Goal: Information Seeking & Learning: Find specific fact

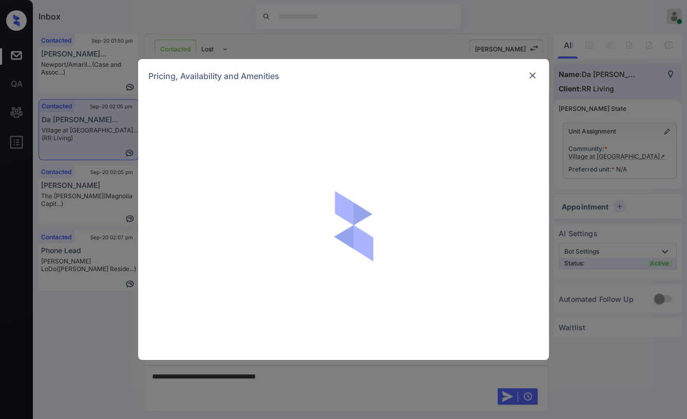
scroll to position [923, 0]
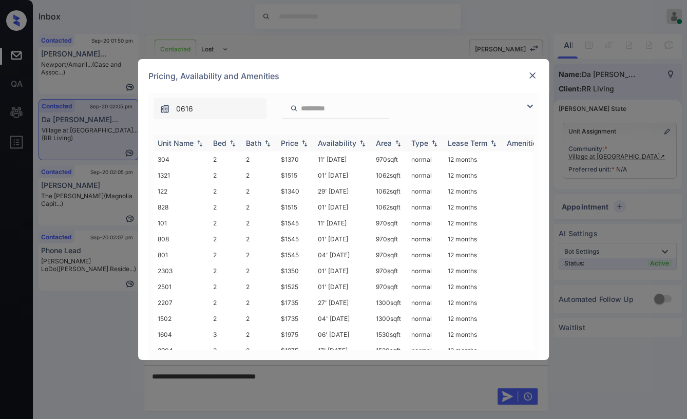
click at [224, 143] on div "Bed" at bounding box center [219, 143] width 13 height 9
click at [177, 171] on td "1321" at bounding box center [181, 175] width 55 height 16
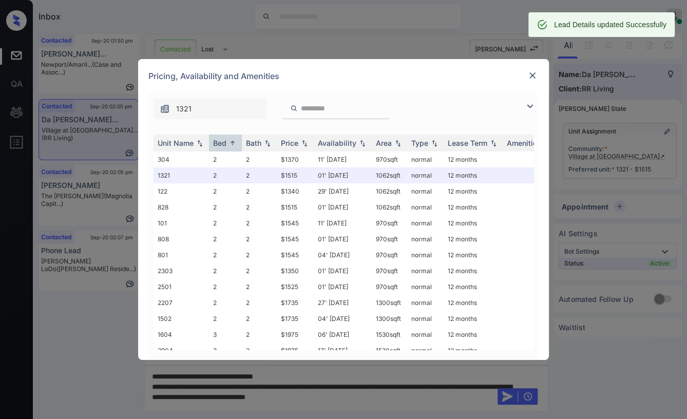
click at [532, 73] on img at bounding box center [533, 75] width 10 height 10
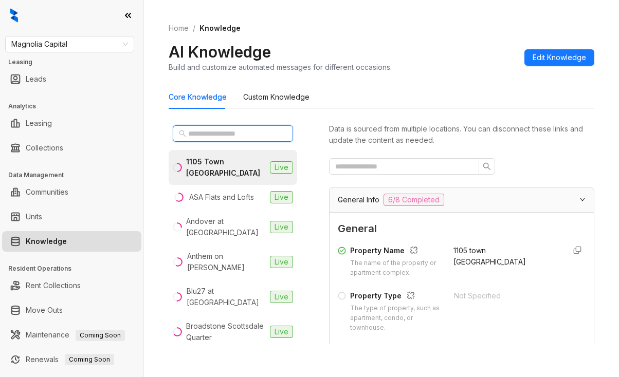
click at [206, 136] on input "text" at bounding box center [233, 133] width 90 height 11
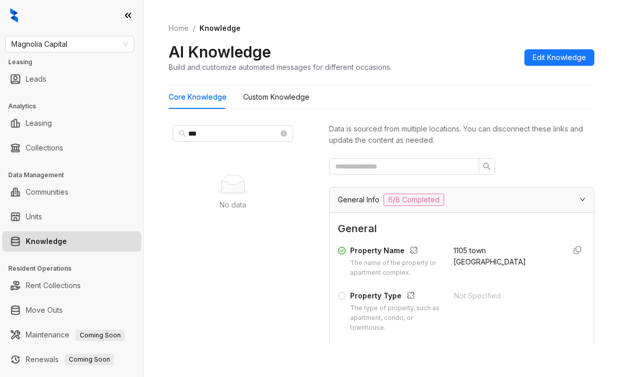
click at [129, 14] on icon at bounding box center [127, 15] width 5 height 4
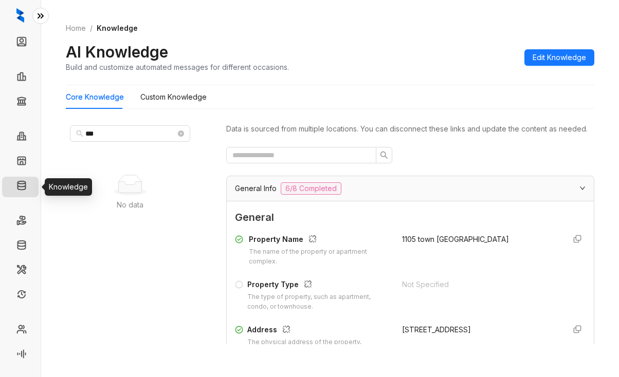
click at [32, 185] on link "Knowledge" at bounding box center [52, 187] width 41 height 21
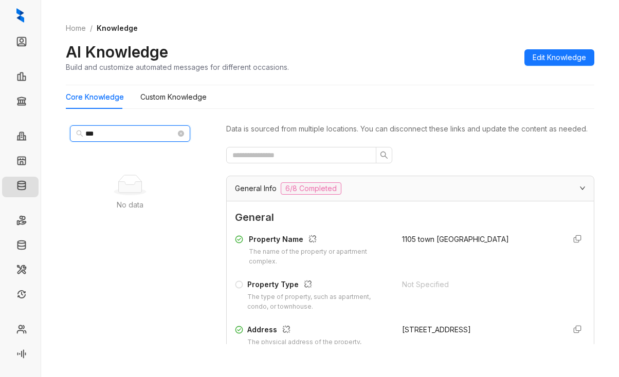
click at [102, 134] on input "***" at bounding box center [130, 133] width 90 height 11
drag, startPoint x: 102, startPoint y: 134, endPoint x: 49, endPoint y: 138, distance: 53.1
click at [49, 138] on div "Home / Knowledge AI Knowledge Build and customize automated messages for differ…" at bounding box center [330, 188] width 578 height 377
type input "***"
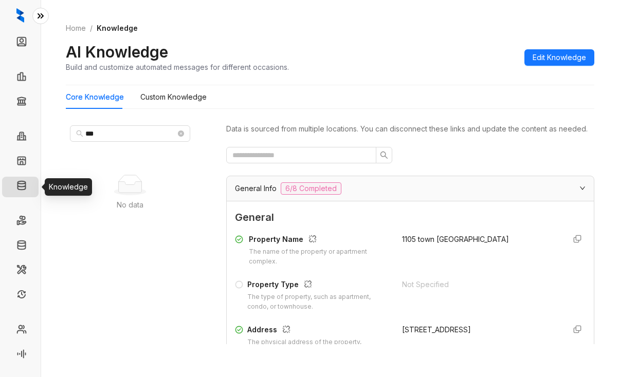
click at [32, 182] on link "Knowledge" at bounding box center [52, 187] width 41 height 21
click at [77, 27] on link "Home" at bounding box center [76, 28] width 24 height 11
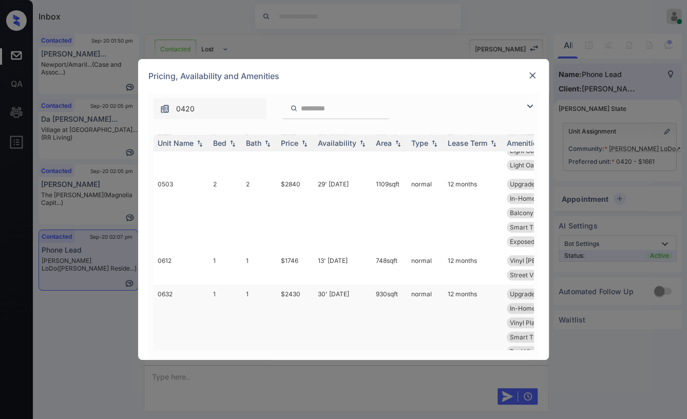
scroll to position [991, 0]
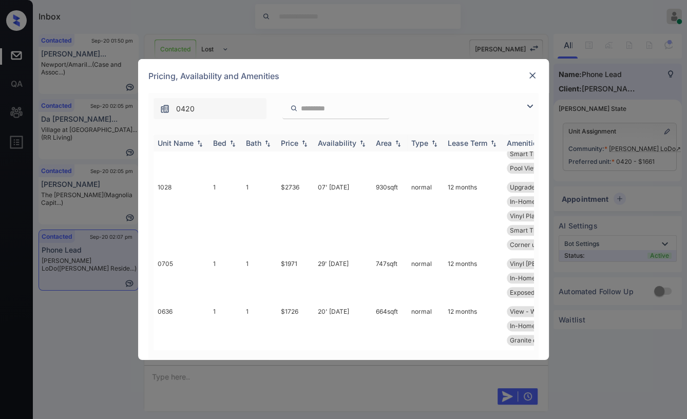
click at [213, 141] on div "Bed" at bounding box center [219, 143] width 13 height 9
drag, startPoint x: 275, startPoint y: 304, endPoint x: 308, endPoint y: 303, distance: 33.4
click at [308, 303] on tr "0636 1 1 $1726 20' Sep 25 664 sqft normal 12 months View - West Vinyl Plank Flo…" at bounding box center [422, 326] width 537 height 48
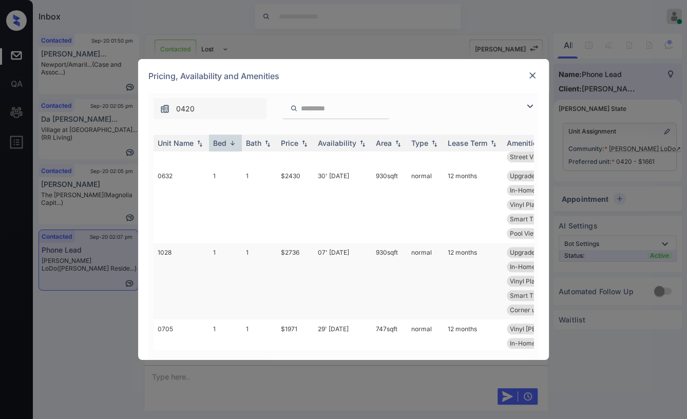
scroll to position [820, 0]
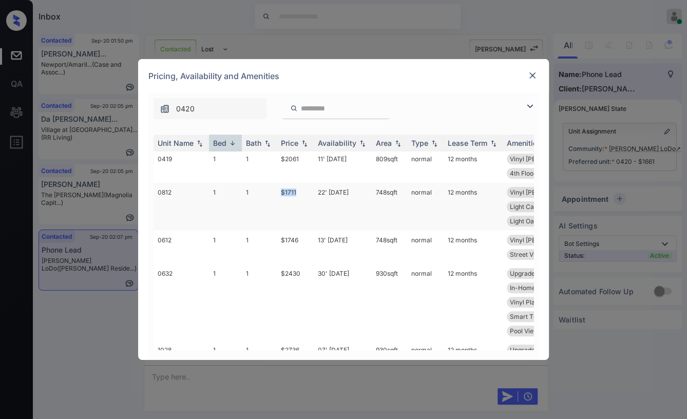
drag, startPoint x: 278, startPoint y: 190, endPoint x: 301, endPoint y: 190, distance: 22.6
click at [301, 190] on td "$1711" at bounding box center [295, 207] width 37 height 48
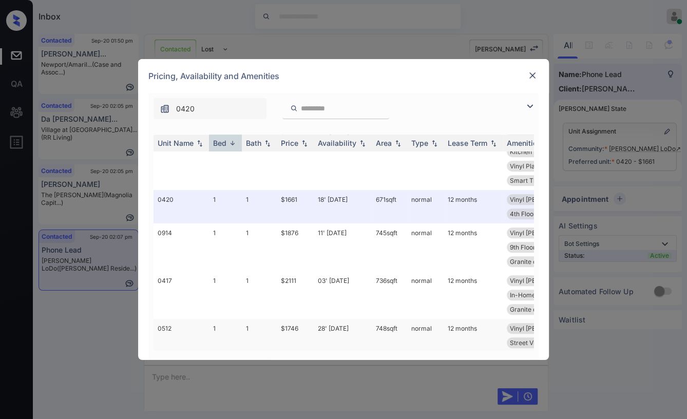
scroll to position [534, 0]
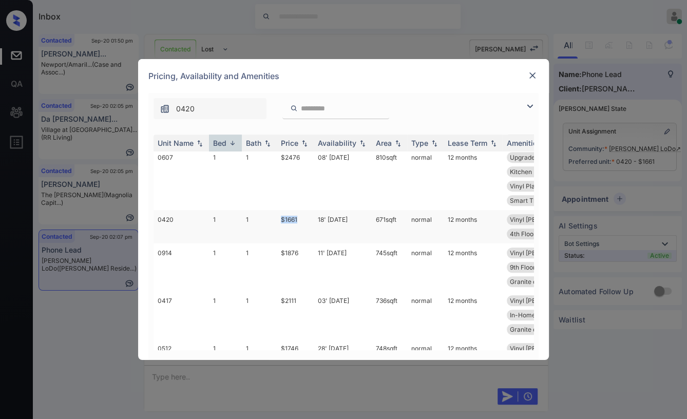
drag, startPoint x: 280, startPoint y: 215, endPoint x: 311, endPoint y: 215, distance: 31.9
click at [311, 215] on td "$1661" at bounding box center [295, 226] width 37 height 33
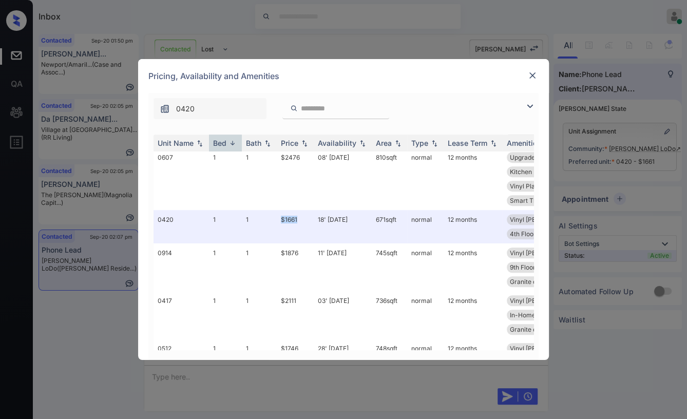
scroll to position [591, 0]
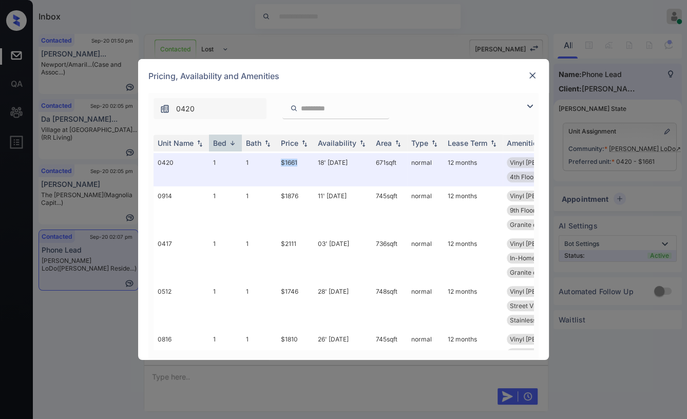
copy td "$1661"
click at [534, 75] on img at bounding box center [533, 75] width 10 height 10
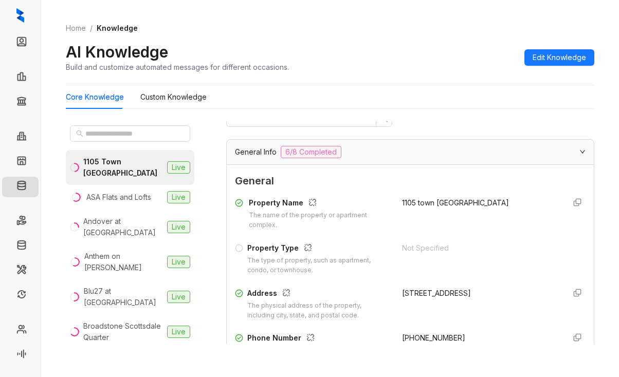
scroll to position [51, 0]
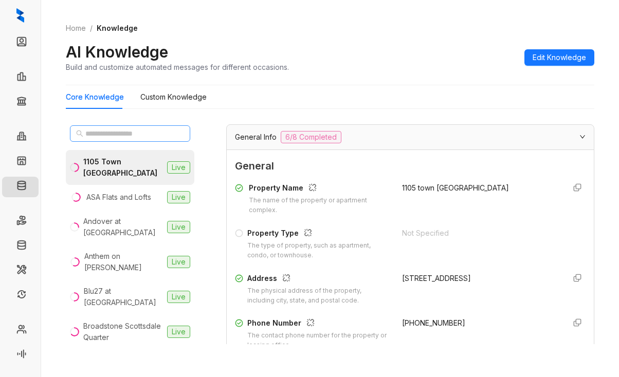
click at [125, 126] on span at bounding box center [130, 133] width 120 height 16
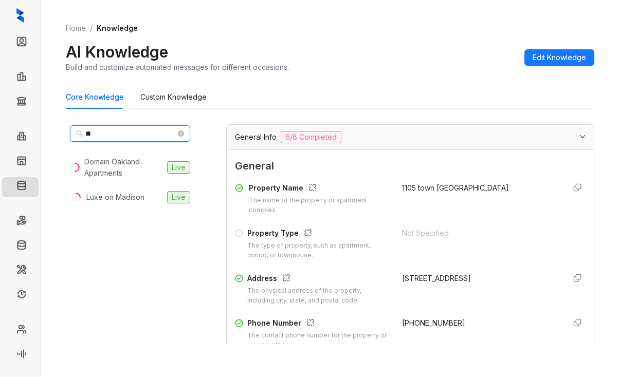
type input "*"
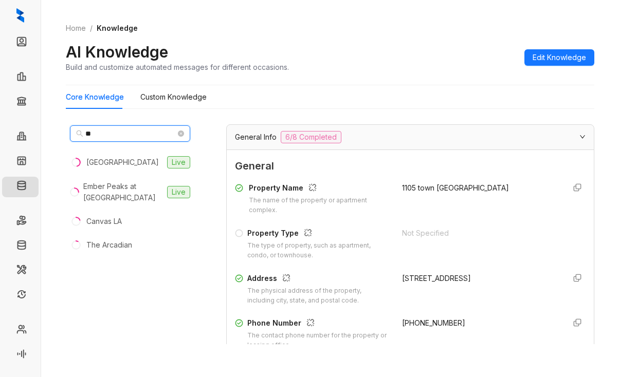
type input "*"
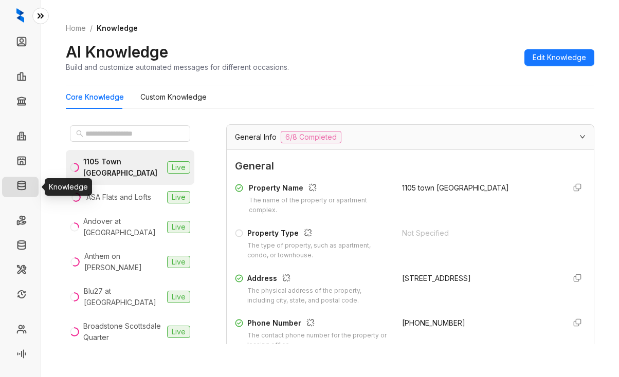
click at [32, 177] on link "Knowledge" at bounding box center [52, 187] width 41 height 21
click at [80, 26] on link "Home" at bounding box center [76, 28] width 24 height 11
select select "******"
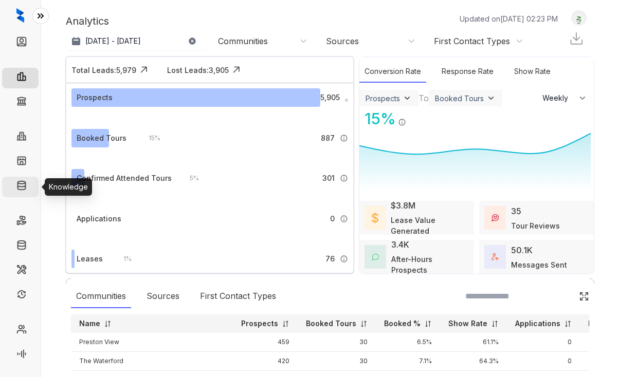
click at [32, 184] on link "Knowledge" at bounding box center [51, 187] width 39 height 21
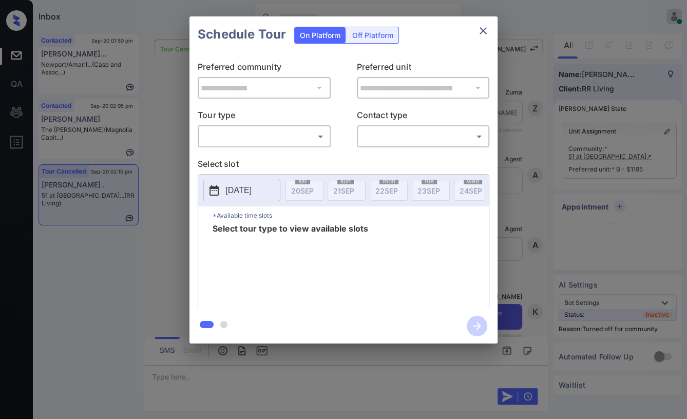
scroll to position [4771, 0]
click at [224, 132] on body "Inbox Danielle Dela Cruz Online Set yourself offline Set yourself on break Prof…" at bounding box center [343, 209] width 687 height 419
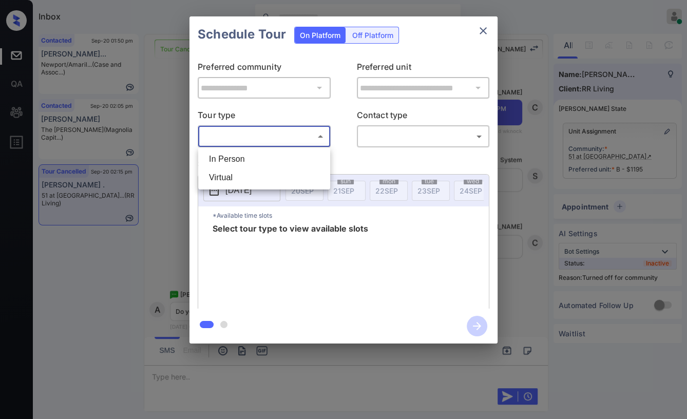
drag, startPoint x: 226, startPoint y: 157, endPoint x: 387, endPoint y: 142, distance: 162.0
click at [226, 156] on li "In Person" at bounding box center [264, 159] width 127 height 18
type input "********"
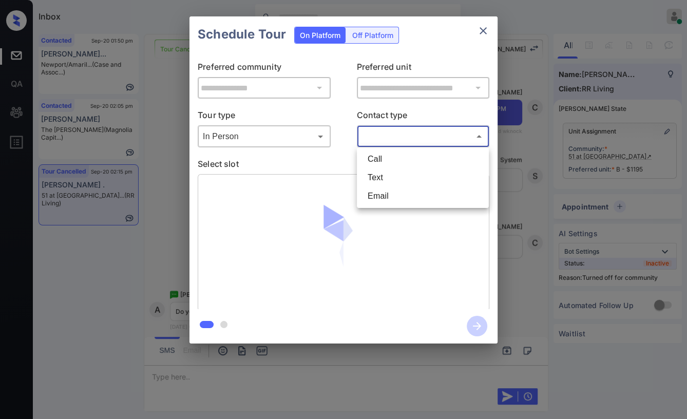
click at [388, 135] on body "Inbox Danielle Dela Cruz Online Set yourself offline Set yourself on break Prof…" at bounding box center [343, 209] width 687 height 419
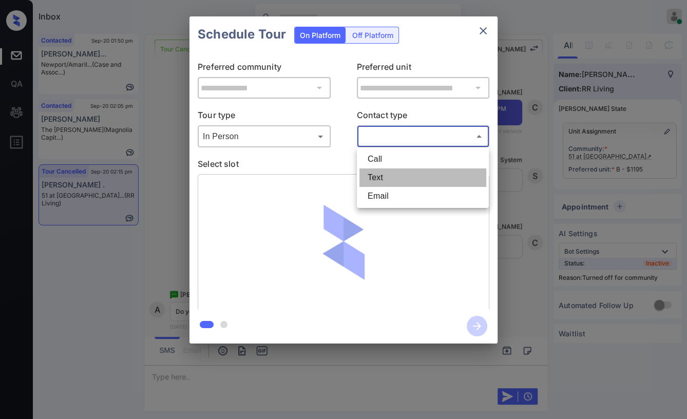
click at [378, 172] on li "Text" at bounding box center [423, 178] width 127 height 18
type input "****"
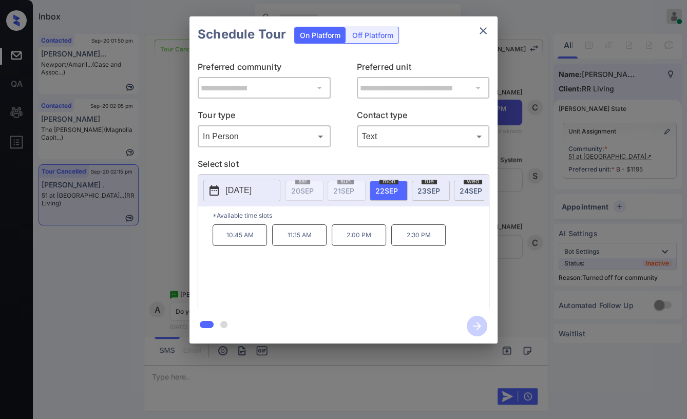
click at [426, 192] on span "23 SEP" at bounding box center [429, 191] width 23 height 9
click at [464, 191] on span "24 SEP" at bounding box center [471, 191] width 23 height 9
click at [437, 190] on span "25 SEP" at bounding box center [445, 191] width 22 height 9
click at [321, 187] on span "22 SEP" at bounding box center [318, 191] width 23 height 9
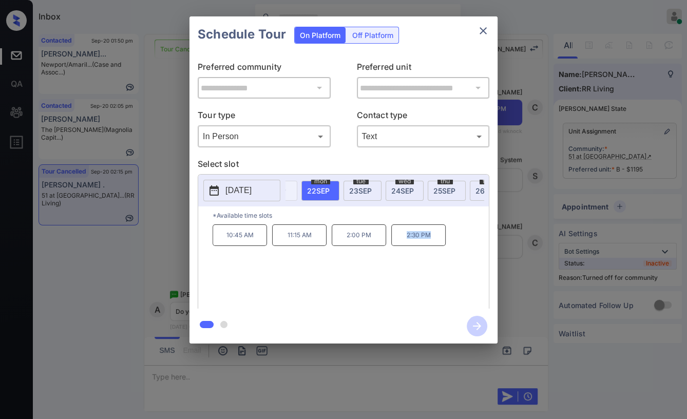
drag, startPoint x: 398, startPoint y: 238, endPoint x: 442, endPoint y: 236, distance: 44.8
click at [442, 236] on p "2:30 PM" at bounding box center [419, 236] width 54 height 22
copy p "2:30 PM"
click at [481, 28] on icon "close" at bounding box center [483, 30] width 7 height 7
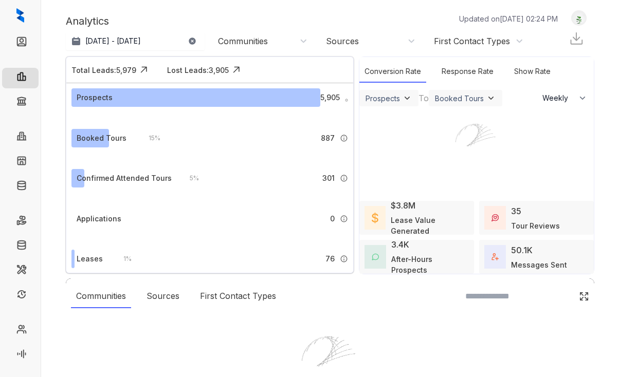
select select "******"
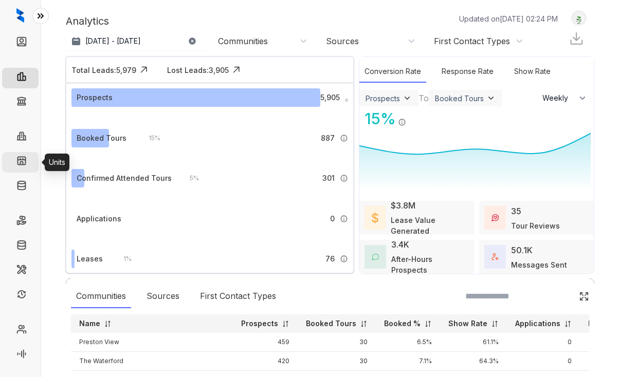
click at [32, 156] on link "Units" at bounding box center [40, 162] width 16 height 21
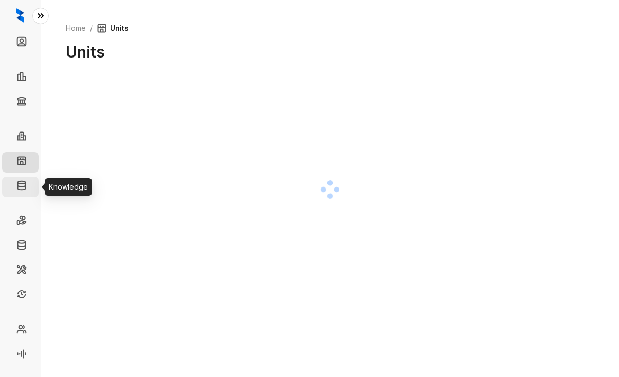
click at [32, 185] on link "Knowledge" at bounding box center [51, 187] width 39 height 21
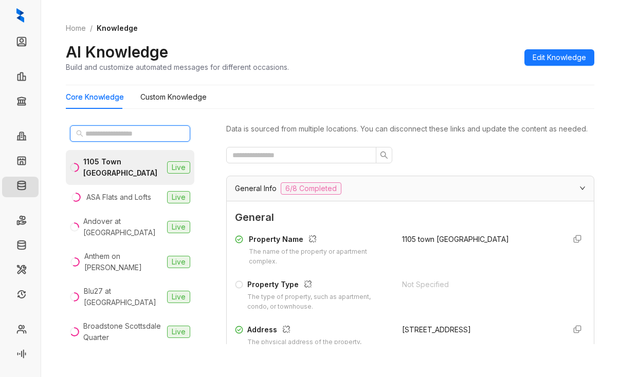
click at [106, 134] on input "text" at bounding box center [130, 133] width 90 height 11
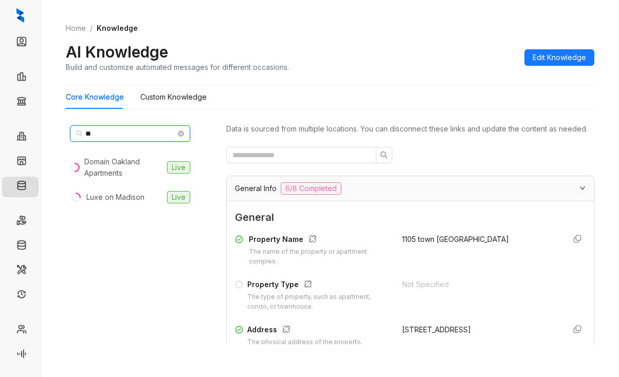
type input "*"
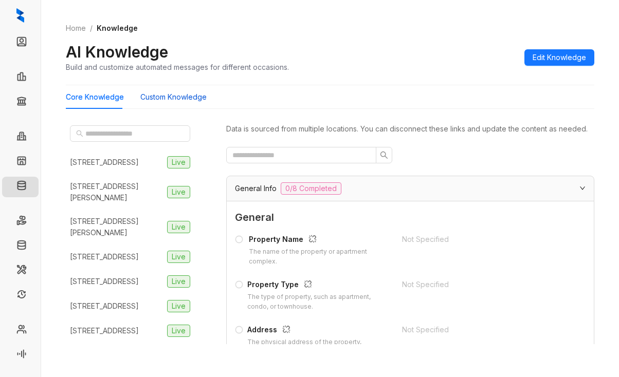
click at [147, 93] on Knowledge "Custom Knowledge" at bounding box center [173, 96] width 66 height 11
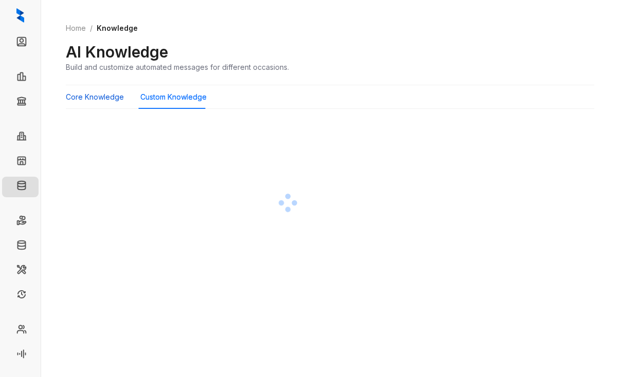
click at [102, 100] on Knowledge "Core Knowledge" at bounding box center [95, 96] width 58 height 11
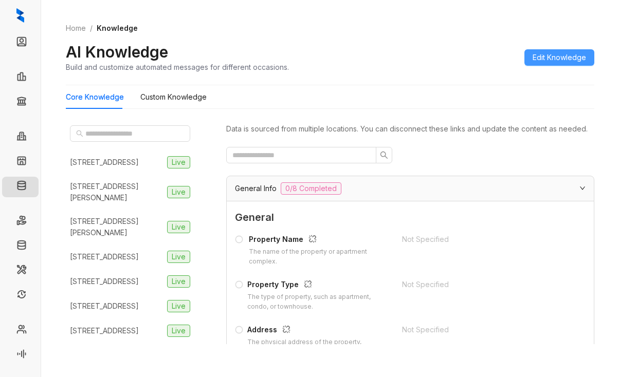
click at [568, 56] on span "Edit Knowledge" at bounding box center [558, 57] width 53 height 11
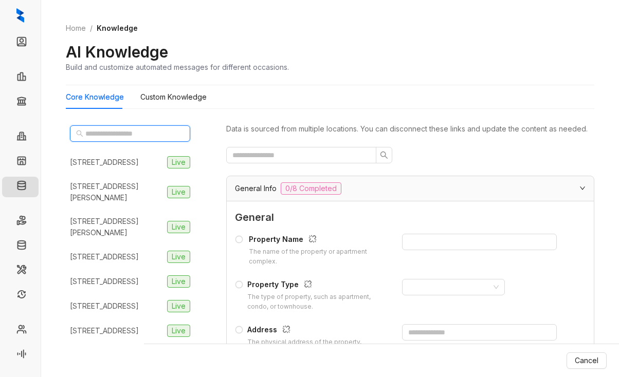
click at [90, 131] on input "text" at bounding box center [130, 133] width 90 height 11
click at [80, 100] on Knowledge "Core Knowledge" at bounding box center [95, 96] width 58 height 11
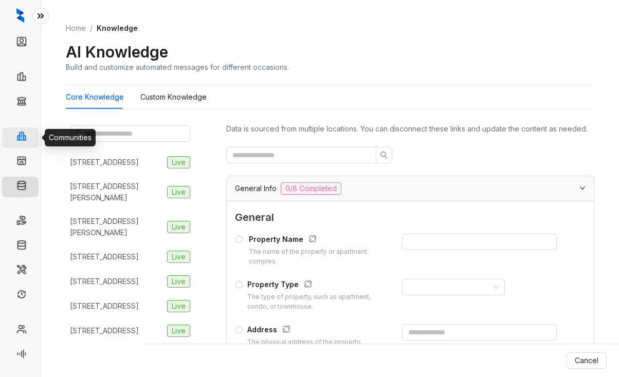
click at [32, 136] on link "Communities" at bounding box center [53, 137] width 43 height 21
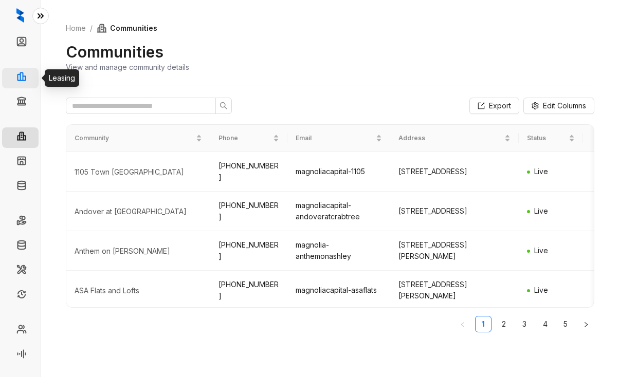
click at [32, 79] on link "Leasing" at bounding box center [45, 78] width 26 height 21
select select "******"
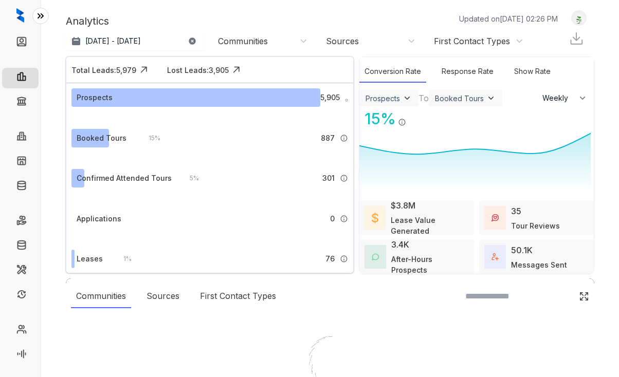
click at [34, 16] on button at bounding box center [40, 16] width 16 height 16
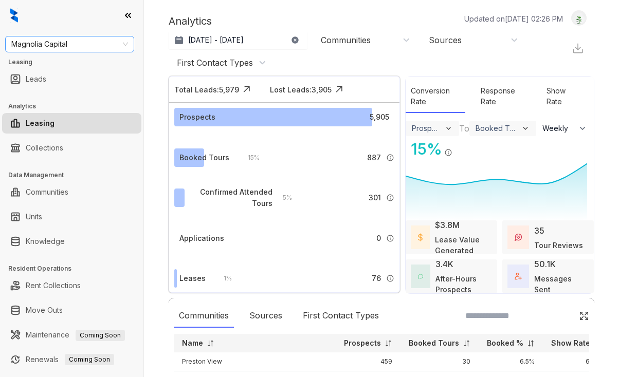
click at [106, 43] on span "Magnolia Capital" at bounding box center [69, 43] width 117 height 15
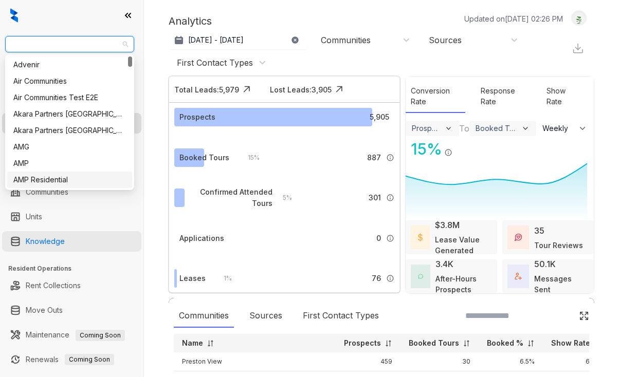
click at [48, 240] on link "Knowledge" at bounding box center [45, 241] width 39 height 21
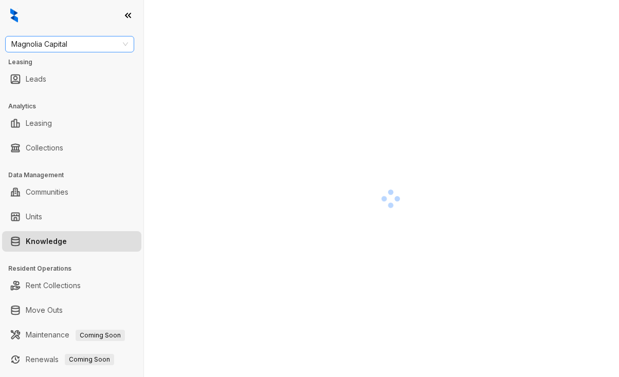
click at [83, 39] on span "Magnolia Capital" at bounding box center [69, 43] width 117 height 15
click at [76, 46] on span "Magnolia Capital" at bounding box center [69, 43] width 117 height 15
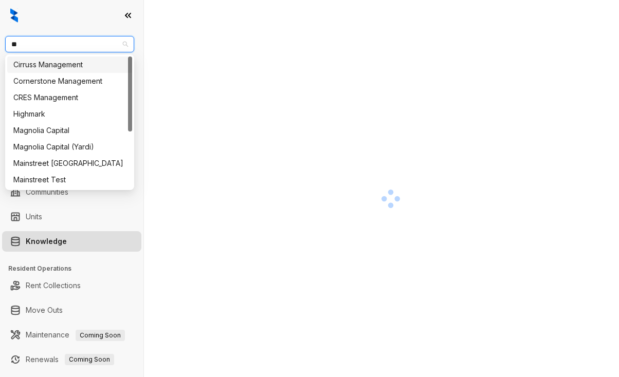
type input "***"
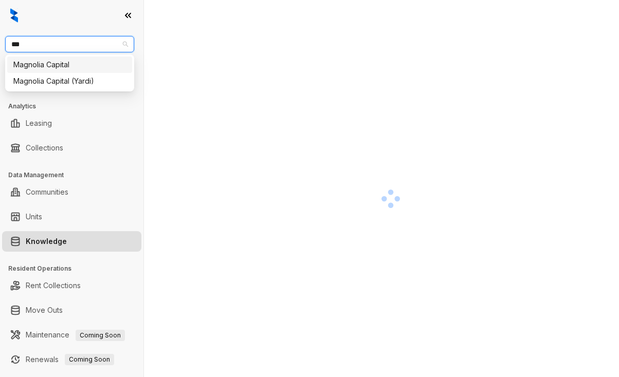
click at [54, 63] on div "Magnolia Capital" at bounding box center [69, 64] width 113 height 11
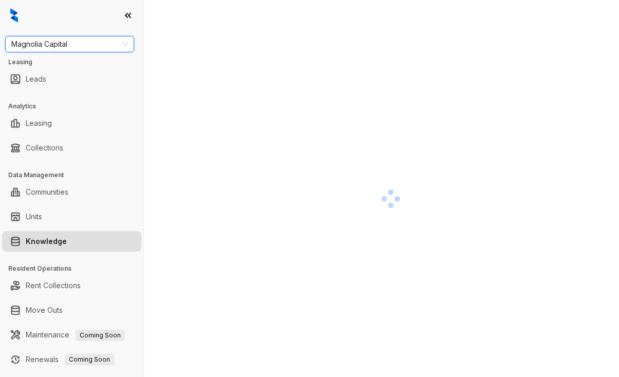
click at [300, 131] on div "Magnolia Capital Magnolia Capital Leasing Leads Analytics Leasing Collections D…" at bounding box center [309, 188] width 619 height 377
click at [277, 89] on div at bounding box center [391, 198] width 444 height 377
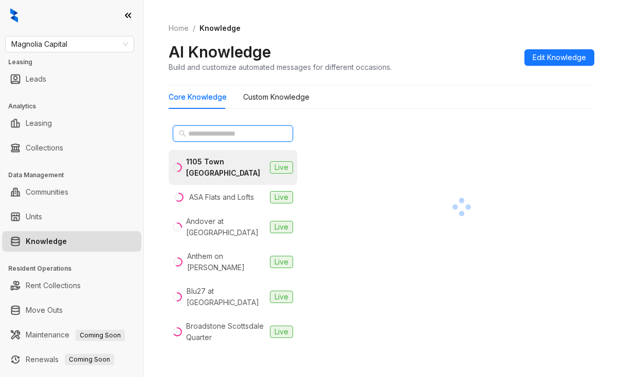
click at [211, 136] on input "text" at bounding box center [233, 133] width 90 height 11
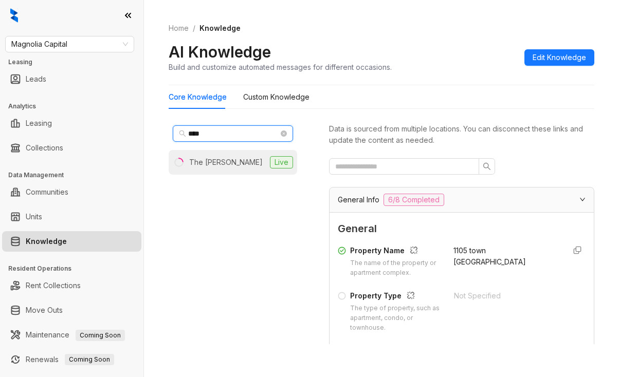
type input "****"
click at [220, 157] on div "The [PERSON_NAME]" at bounding box center [225, 162] width 73 height 11
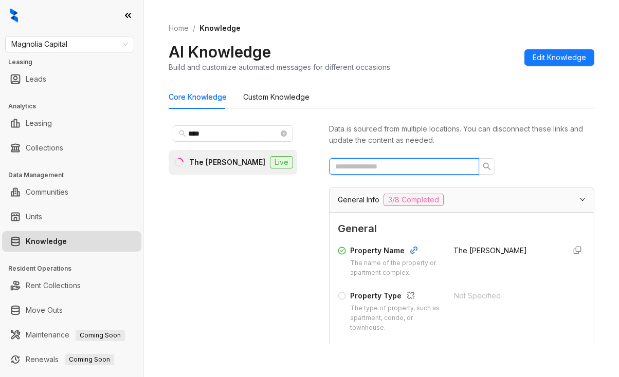
click at [376, 166] on input "text" at bounding box center [399, 166] width 129 height 11
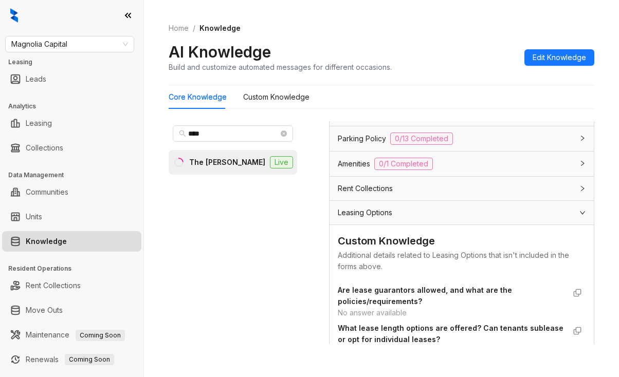
scroll to position [411, 0]
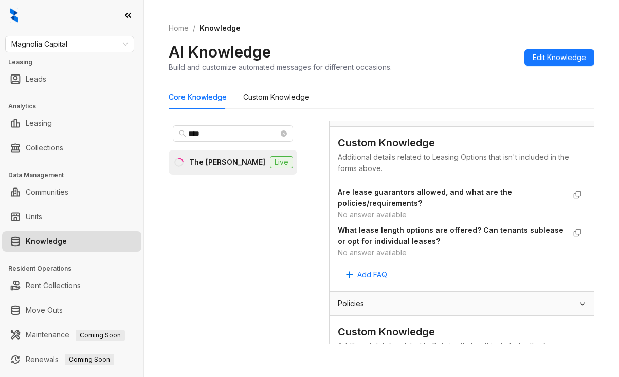
type input "****"
drag, startPoint x: 378, startPoint y: 216, endPoint x: 407, endPoint y: 220, distance: 29.6
click at [407, 220] on ul "Are lease guarantors allowed, and what are the policies/requirements? No answer…" at bounding box center [462, 222] width 248 height 76
click at [348, 248] on div "No answer available" at bounding box center [451, 252] width 227 height 11
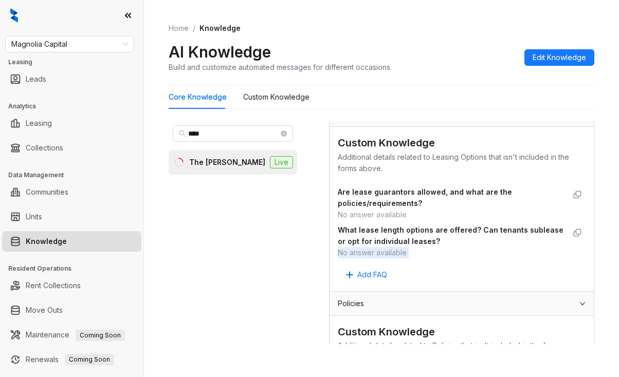
click at [348, 248] on div "No answer available" at bounding box center [451, 252] width 227 height 11
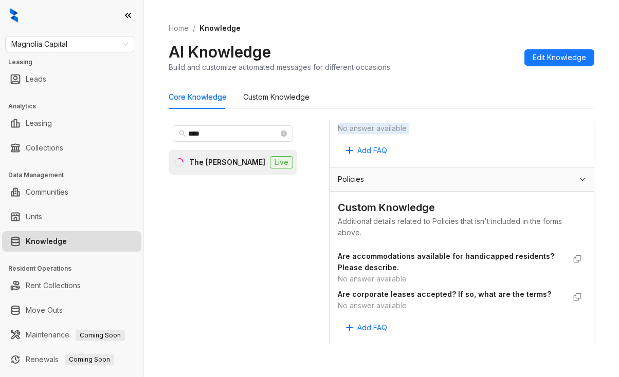
scroll to position [556, 0]
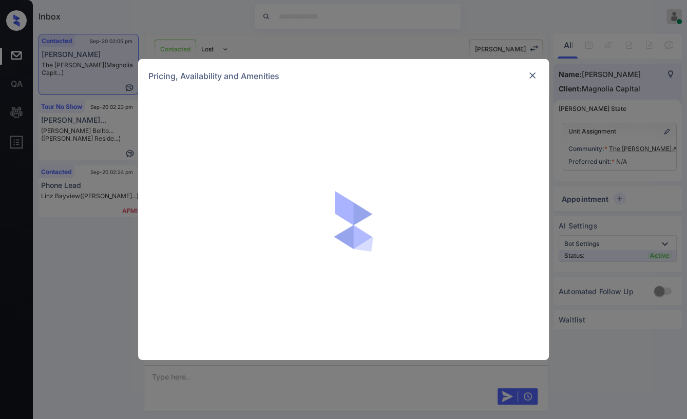
scroll to position [557, 0]
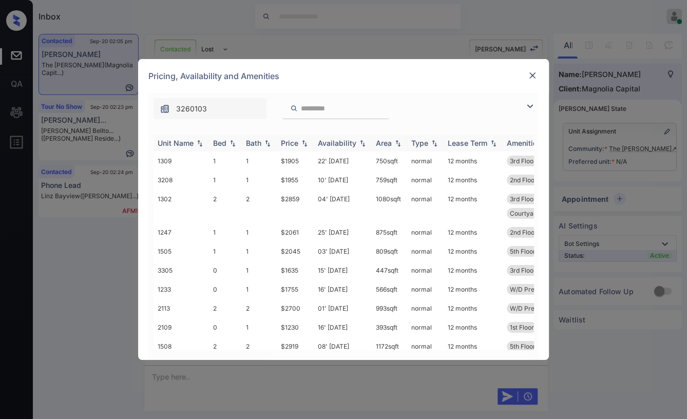
click at [218, 145] on div "Bed" at bounding box center [219, 143] width 13 height 9
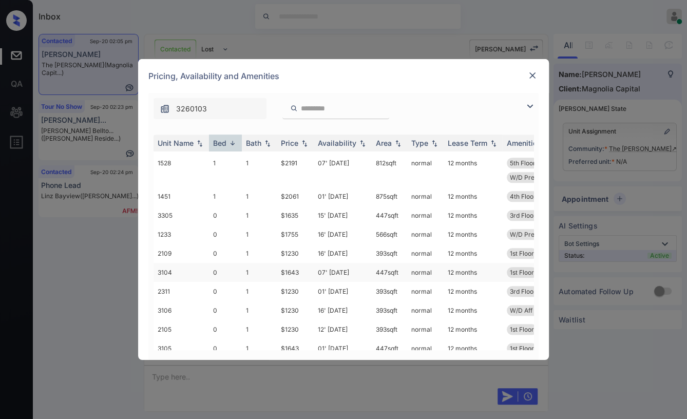
scroll to position [662, 0]
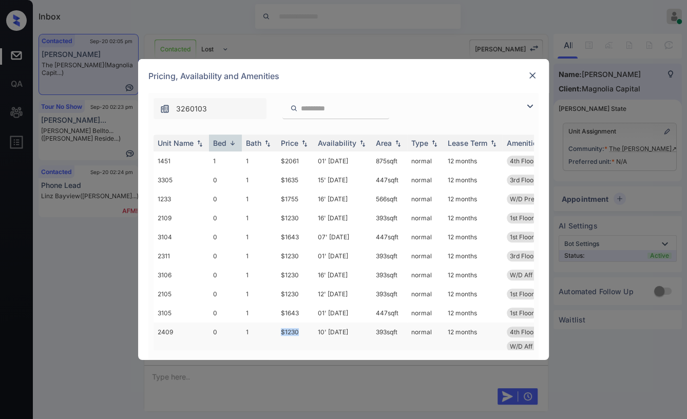
drag, startPoint x: 279, startPoint y: 316, endPoint x: 308, endPoint y: 315, distance: 28.8
click at [308, 323] on td "$1230" at bounding box center [295, 339] width 37 height 33
copy td "$1230"
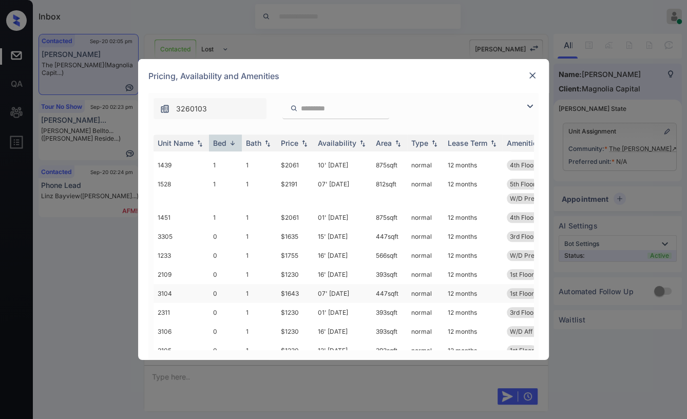
scroll to position [605, 0]
click at [219, 370] on div "**********" at bounding box center [343, 209] width 687 height 419
click at [532, 77] on img at bounding box center [533, 75] width 10 height 10
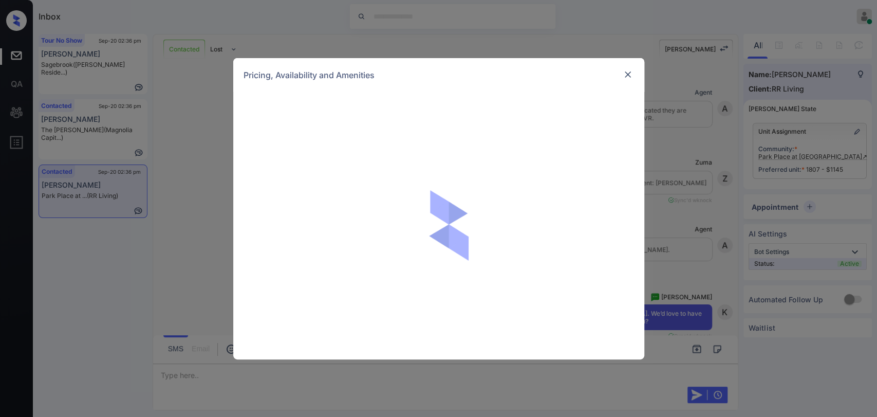
scroll to position [1078, 0]
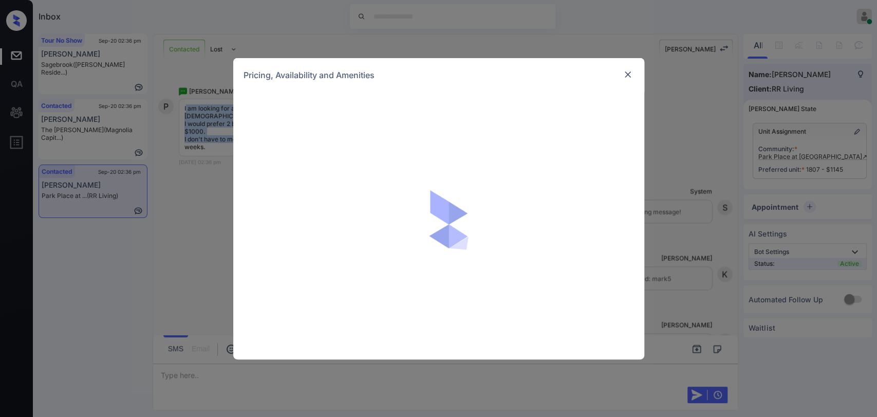
click at [167, 192] on div "Pricing, Availability and Amenities" at bounding box center [438, 208] width 877 height 417
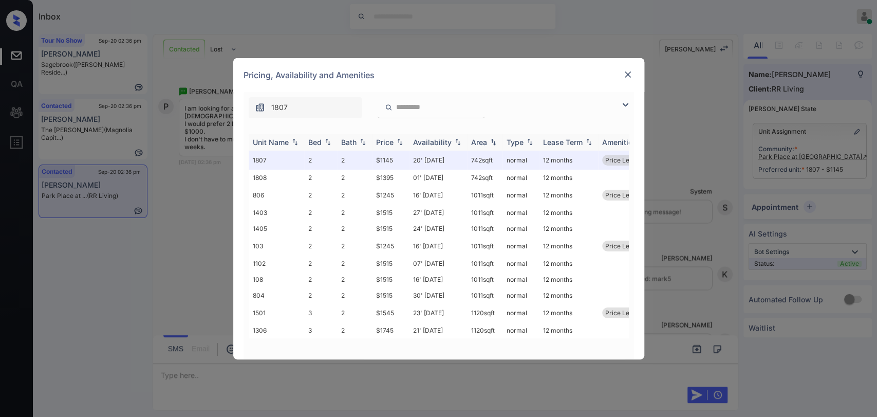
click at [313, 140] on div "Bed" at bounding box center [314, 142] width 13 height 9
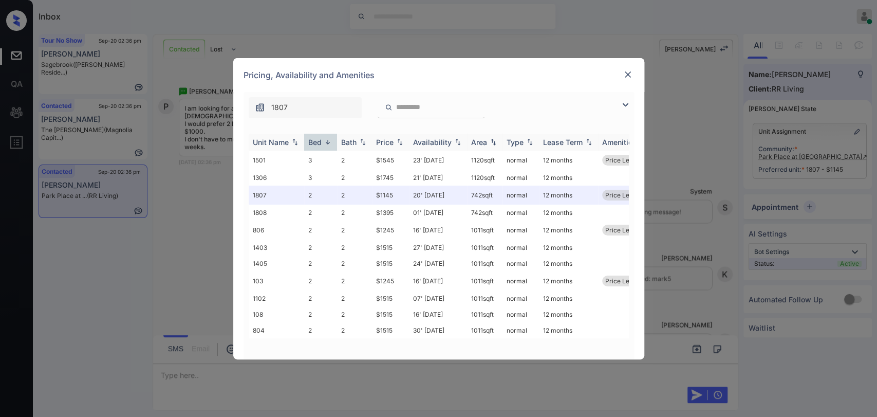
click at [313, 140] on div "Bed" at bounding box center [314, 142] width 13 height 9
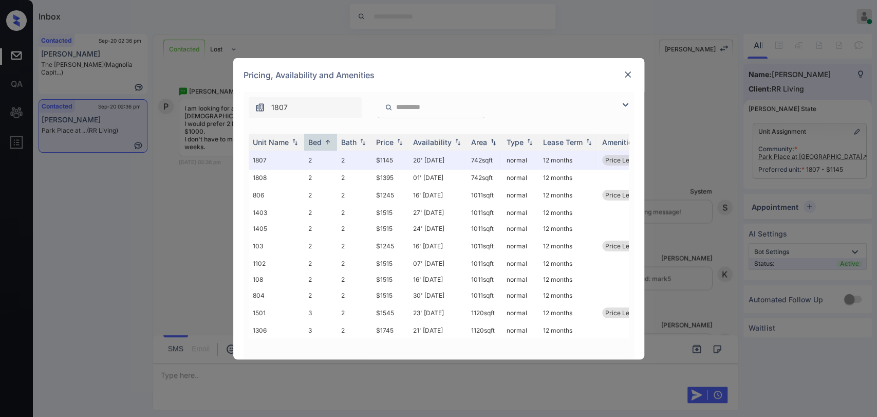
click at [627, 72] on img at bounding box center [628, 74] width 10 height 10
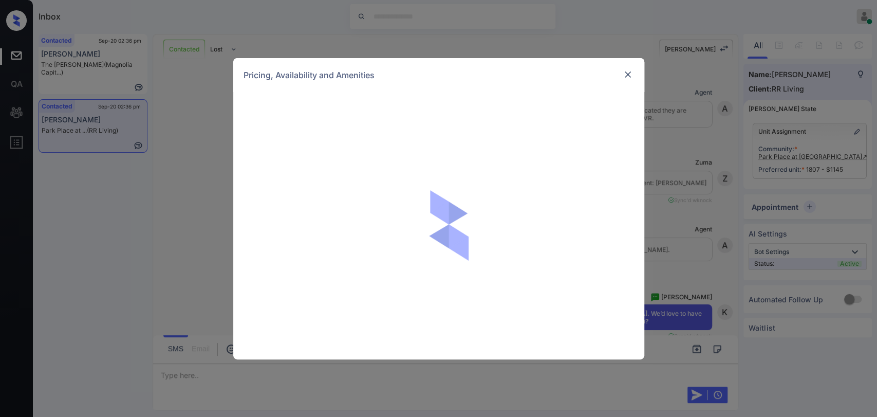
scroll to position [1078, 0]
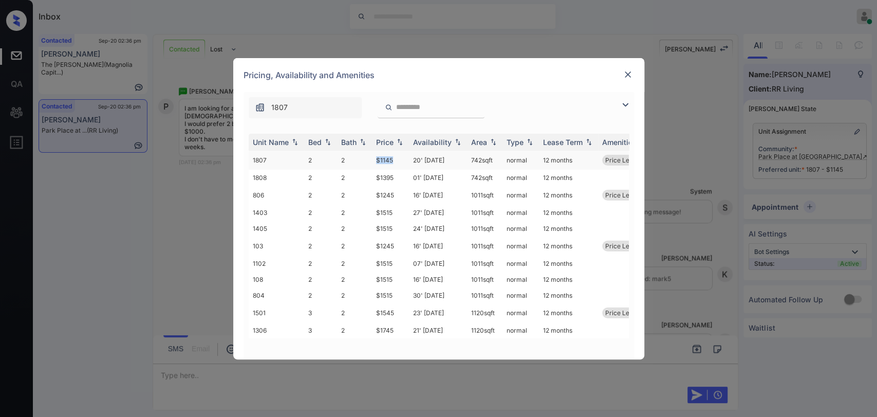
drag, startPoint x: 374, startPoint y: 153, endPoint x: 392, endPoint y: 153, distance: 18.5
click at [392, 153] on td "$1145" at bounding box center [390, 160] width 37 height 19
drag, startPoint x: 374, startPoint y: 190, endPoint x: 395, endPoint y: 190, distance: 20.6
click at [395, 190] on td "$1245" at bounding box center [390, 194] width 37 height 19
copy td "$1245"
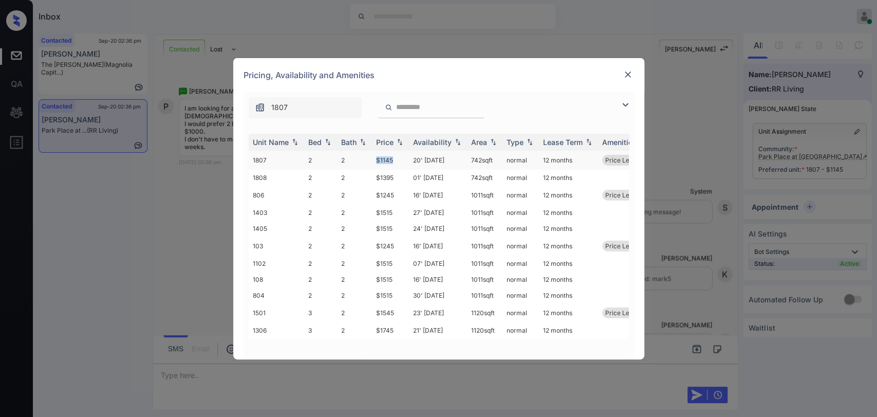
drag, startPoint x: 371, startPoint y: 159, endPoint x: 401, endPoint y: 158, distance: 29.8
click at [400, 158] on td "$1145" at bounding box center [390, 160] width 37 height 19
copy td "$1145"
click at [625, 72] on img at bounding box center [628, 74] width 10 height 10
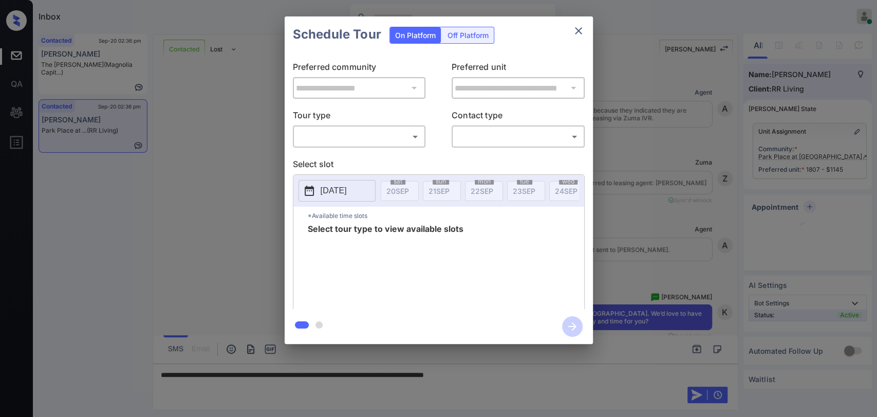
scroll to position [1078, 0]
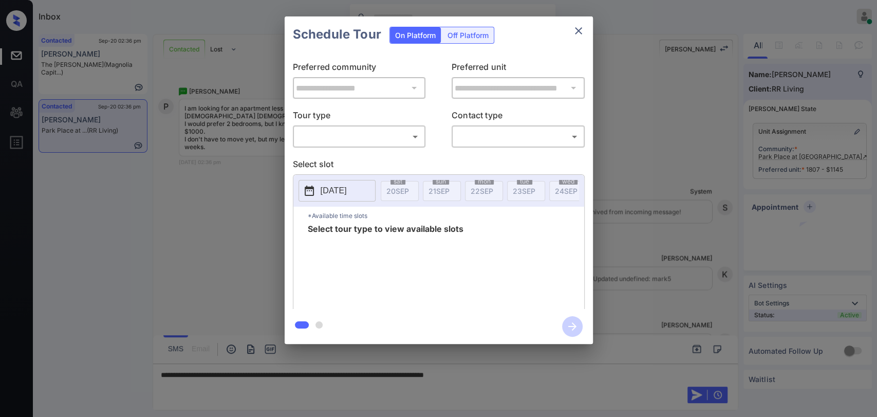
click at [661, 67] on div "**********" at bounding box center [438, 180] width 877 height 360
